Goal: Information Seeking & Learning: Learn about a topic

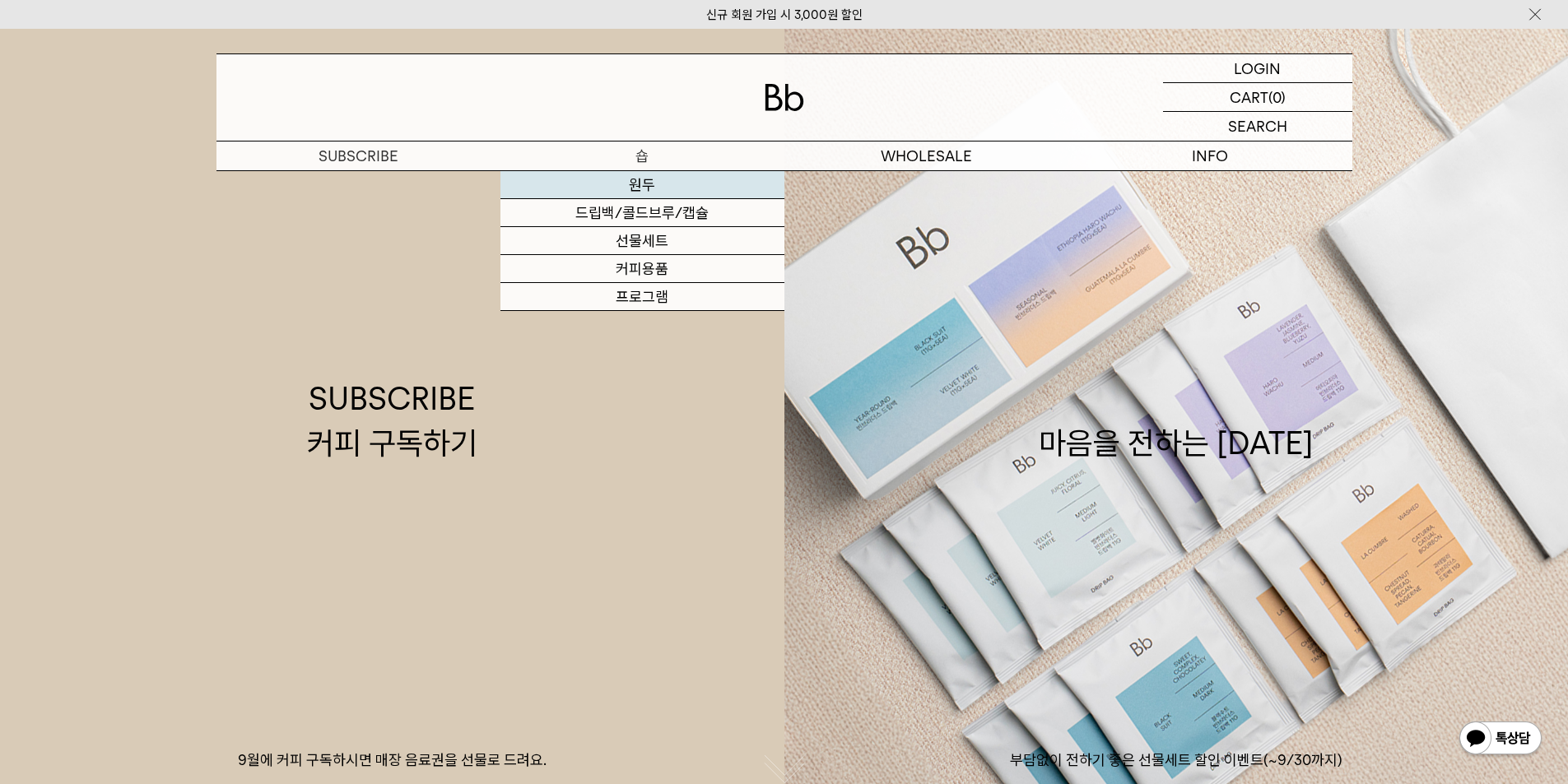
click at [653, 185] on link "원두" at bounding box center [642, 185] width 284 height 28
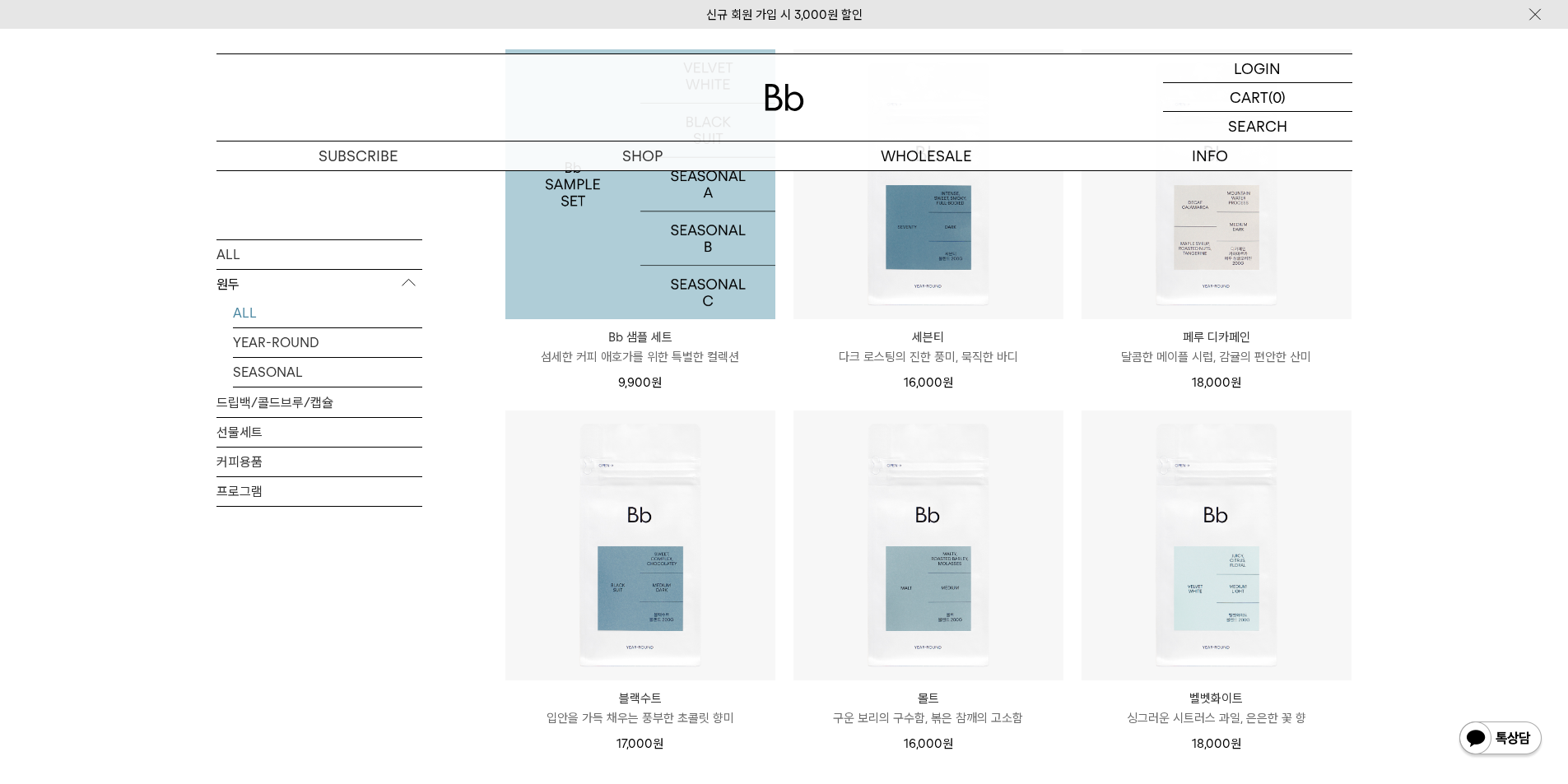
scroll to position [1316, 0]
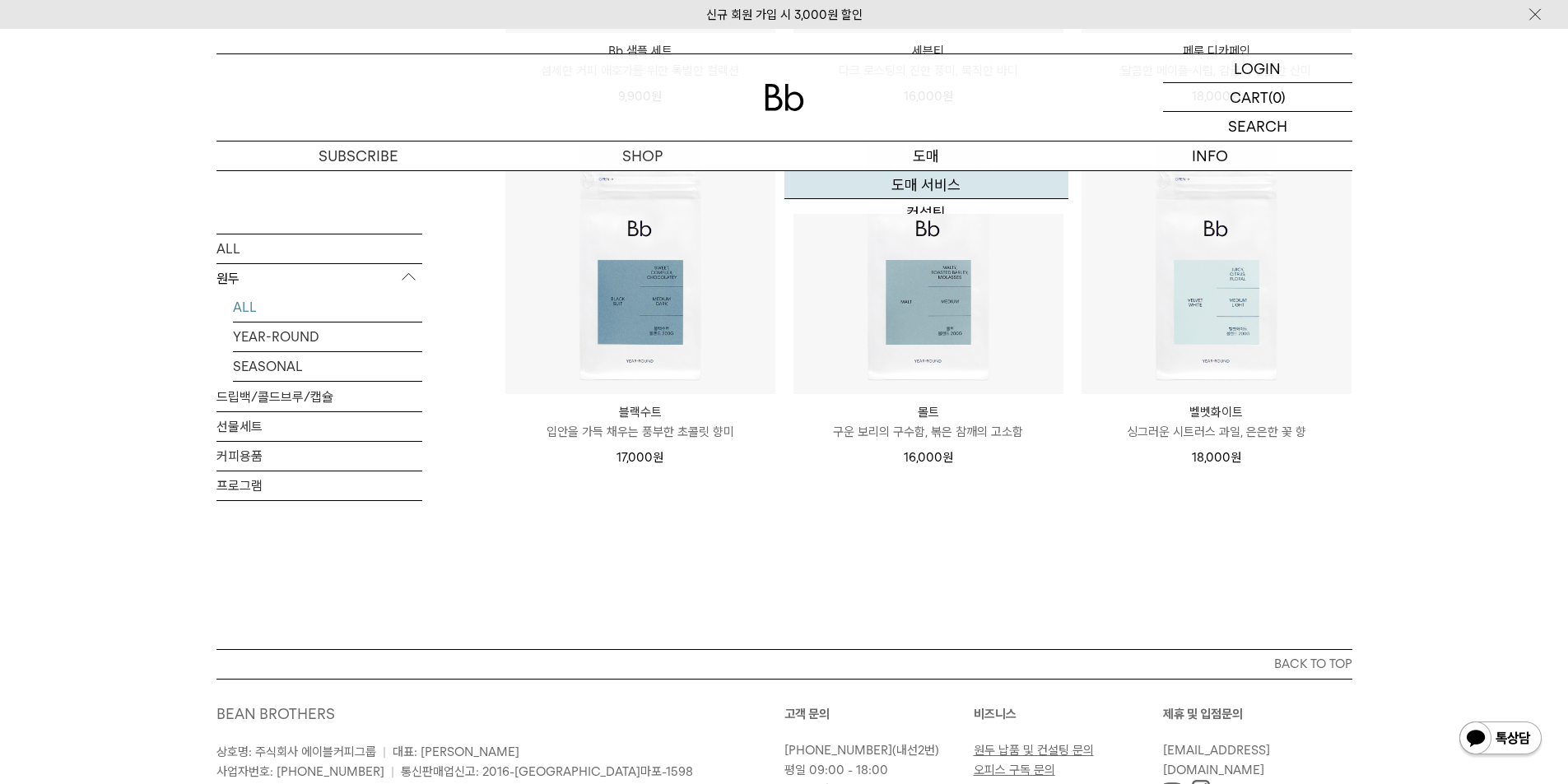
click at [909, 189] on link "도매 서비스" at bounding box center [927, 185] width 284 height 28
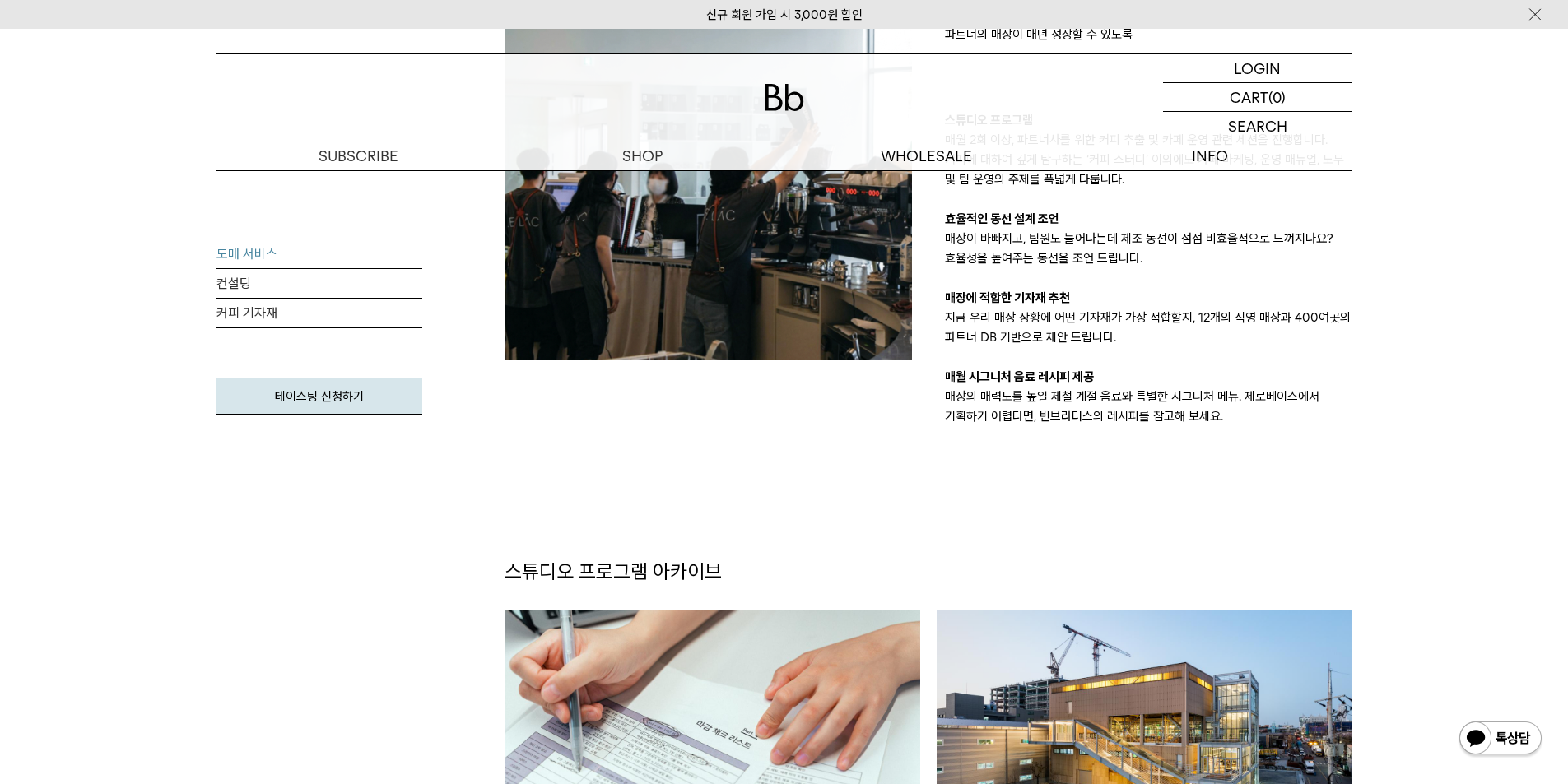
scroll to position [1645, 0]
